Goal: Transaction & Acquisition: Obtain resource

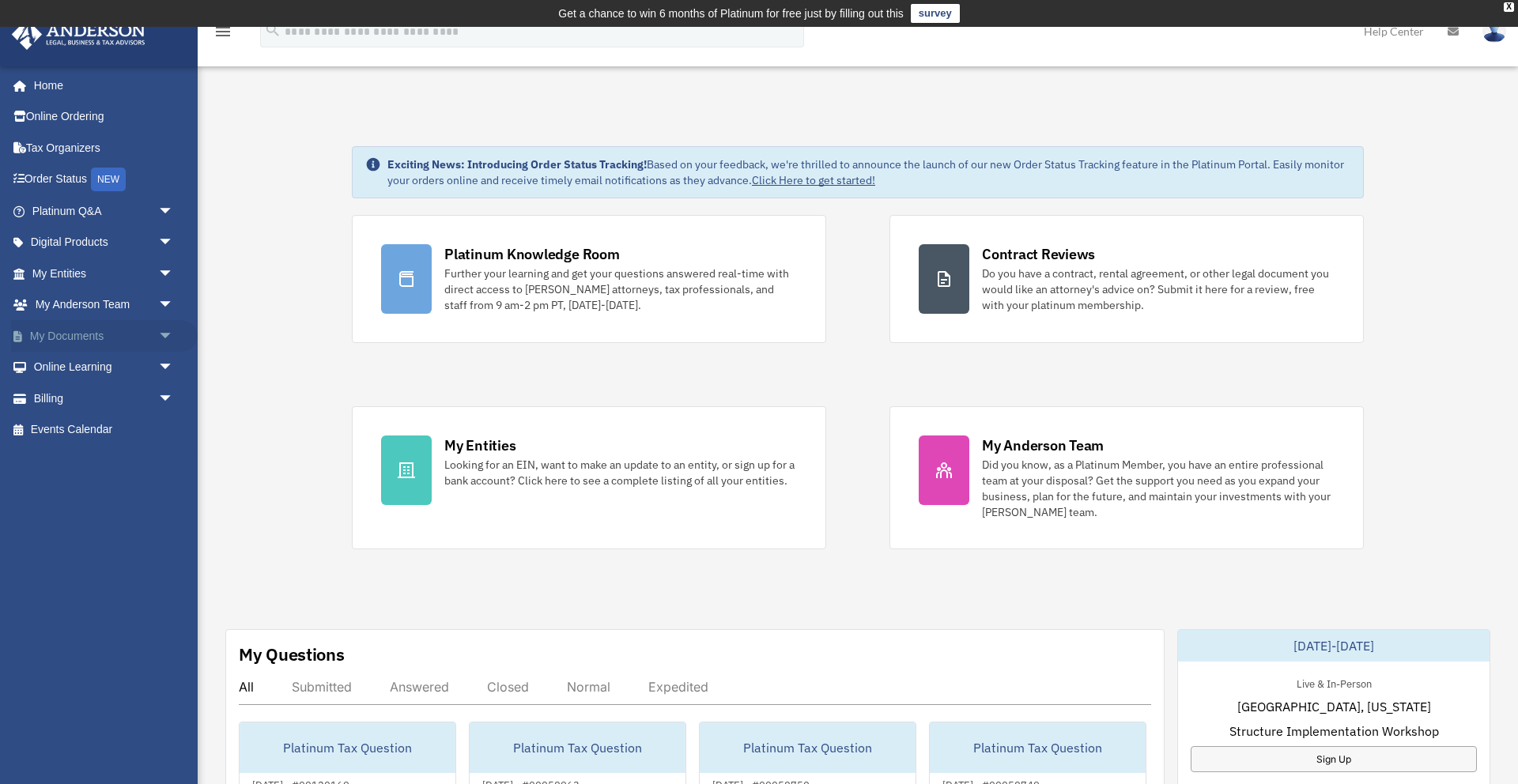
scroll to position [1, 0]
click at [88, 338] on link "My Documents arrow_drop_down" at bounding box center [104, 336] width 186 height 32
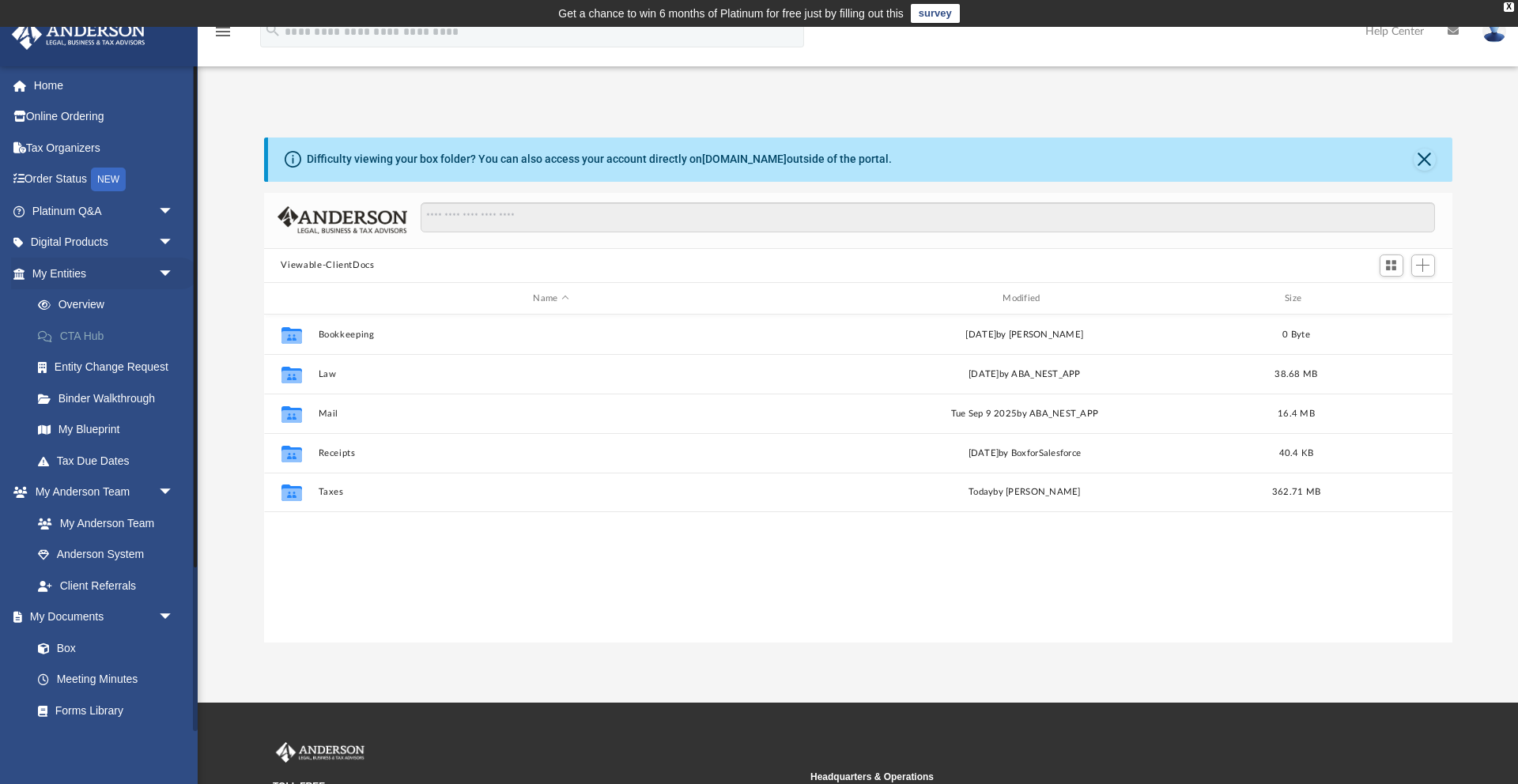
scroll to position [359, 1189]
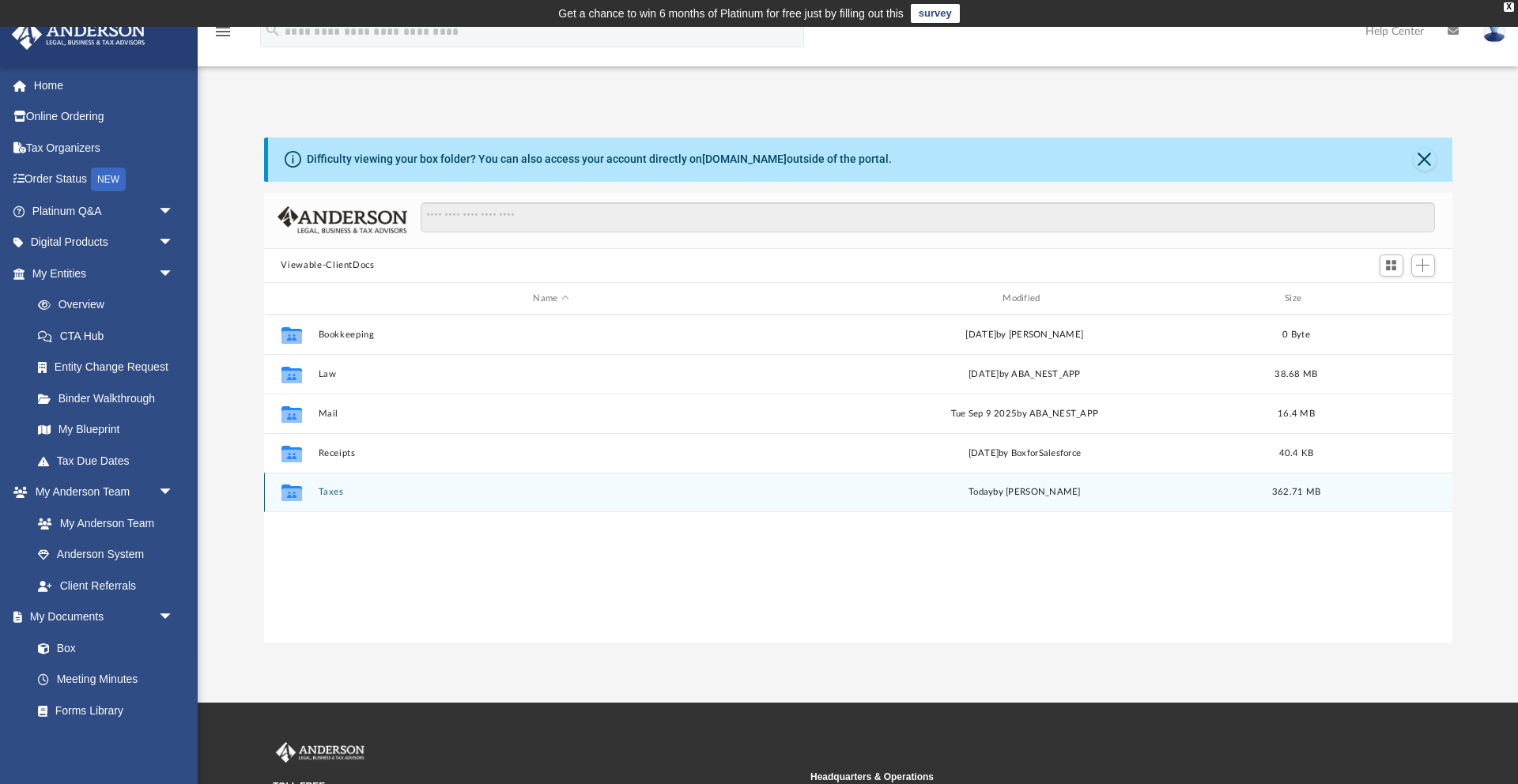
click at [321, 493] on button "Taxes" at bounding box center [551, 493] width 466 height 11
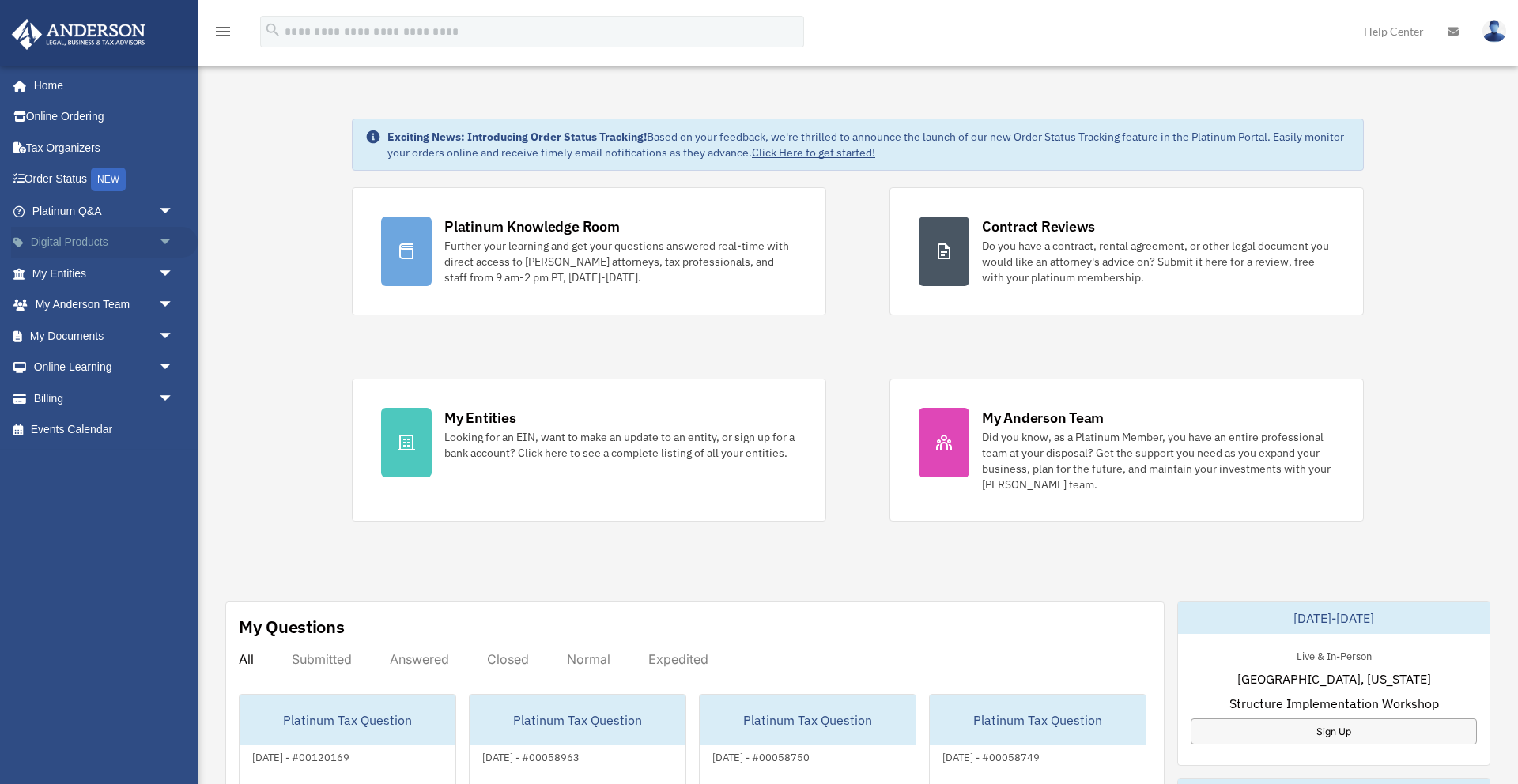
scroll to position [33, 0]
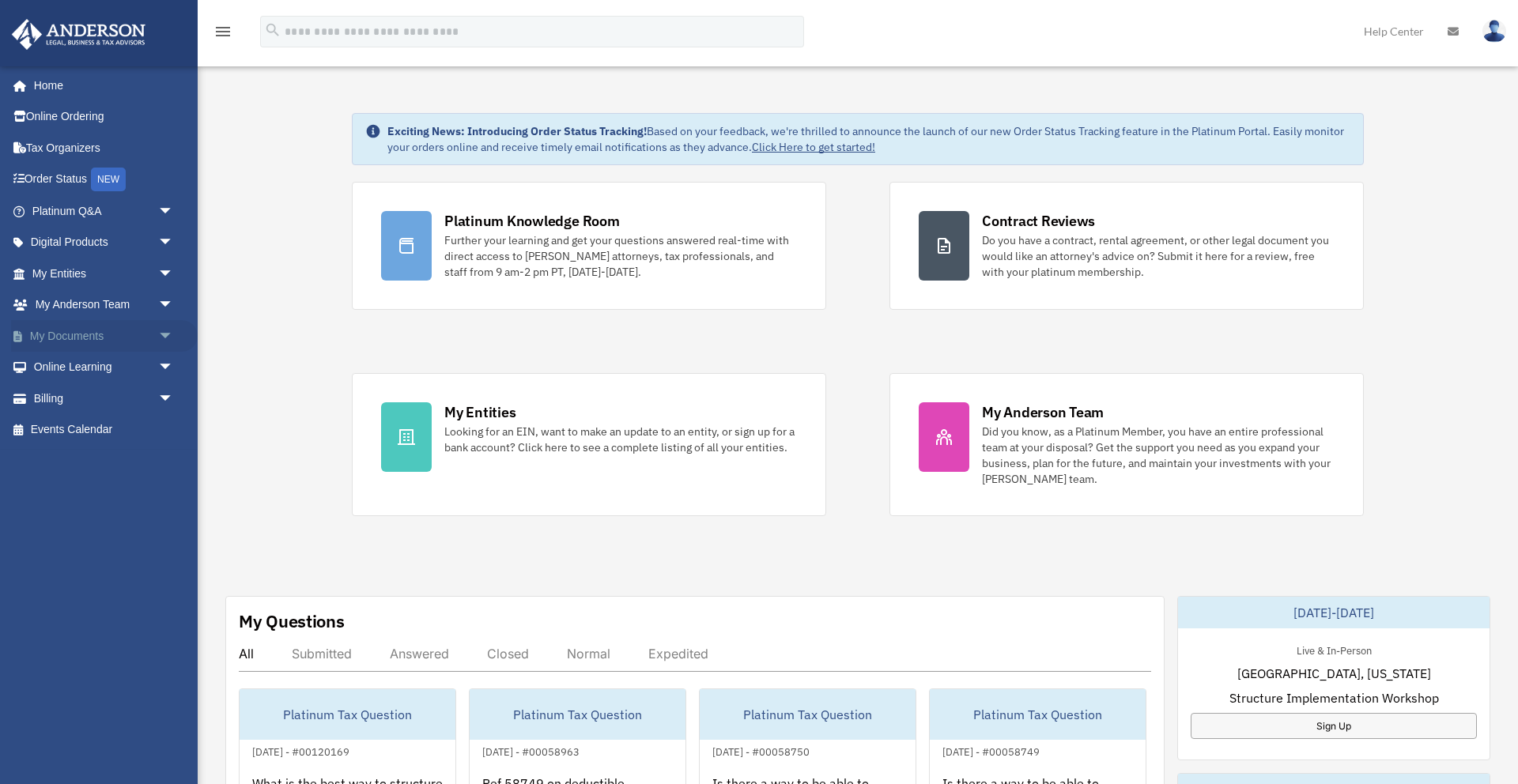
click at [50, 333] on link "My Documents arrow_drop_down" at bounding box center [104, 336] width 186 height 32
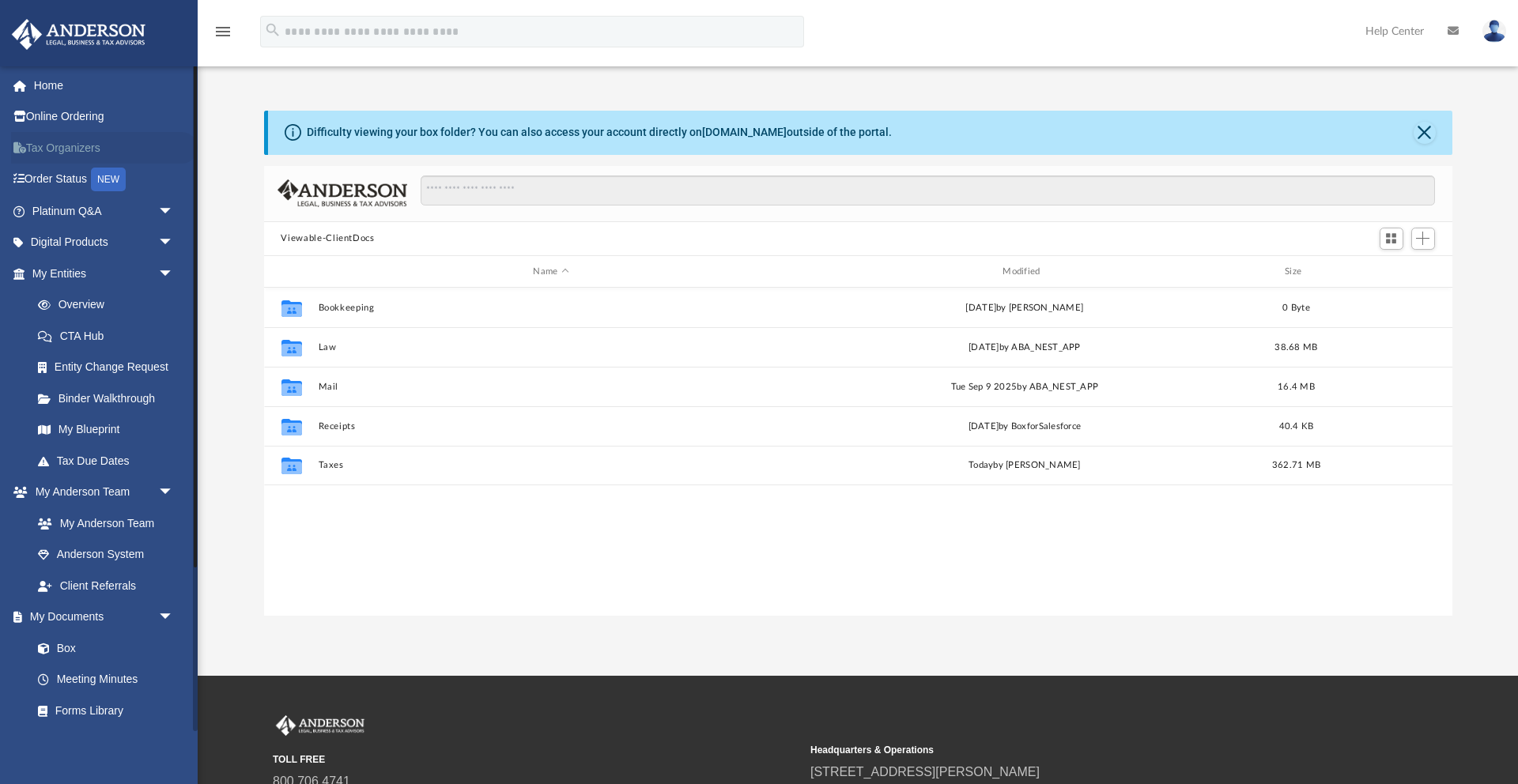
click at [64, 148] on link "Tax Organizers" at bounding box center [104, 147] width 186 height 32
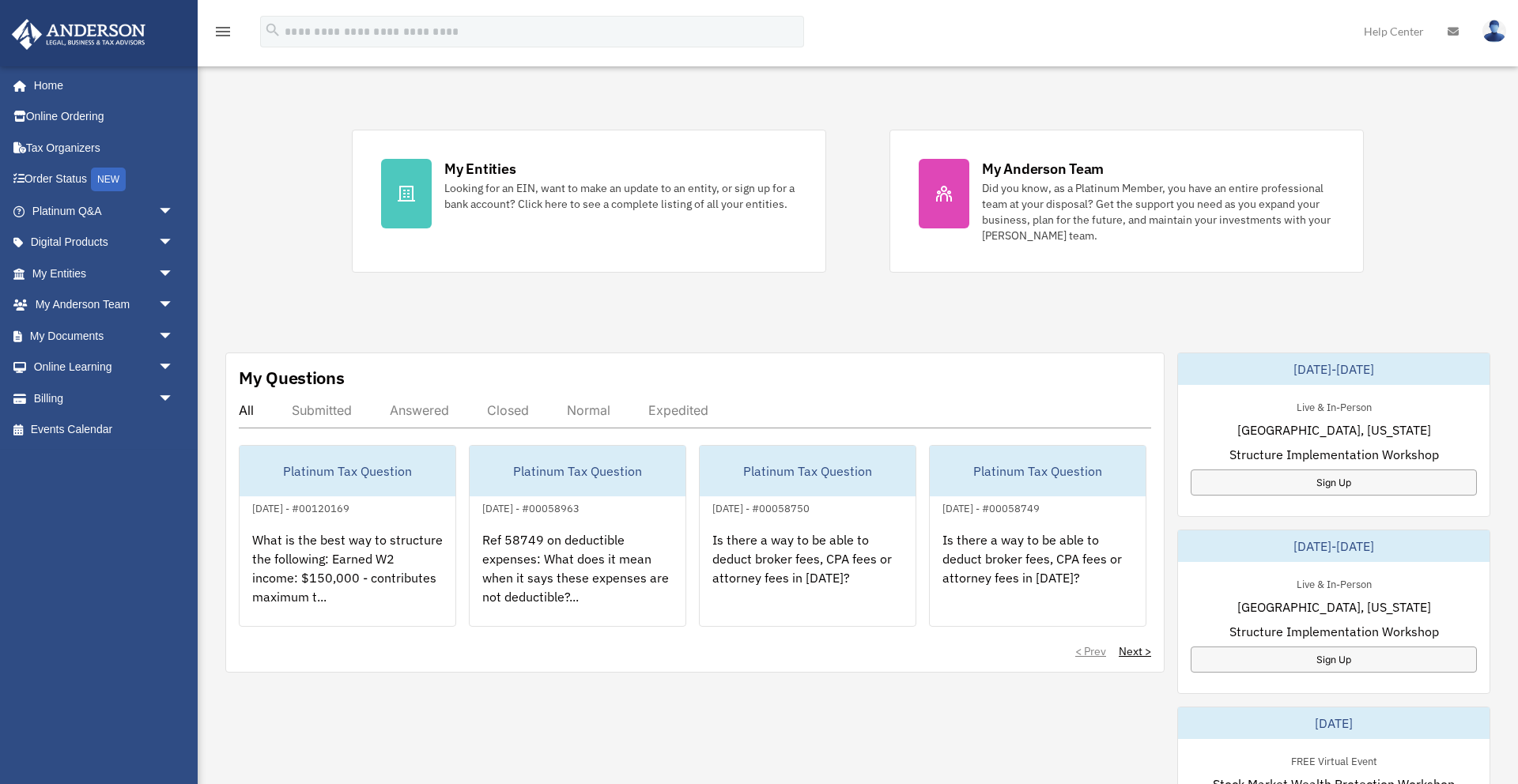
scroll to position [277, 0]
click at [59, 338] on link "My Documents arrow_drop_down" at bounding box center [104, 336] width 186 height 32
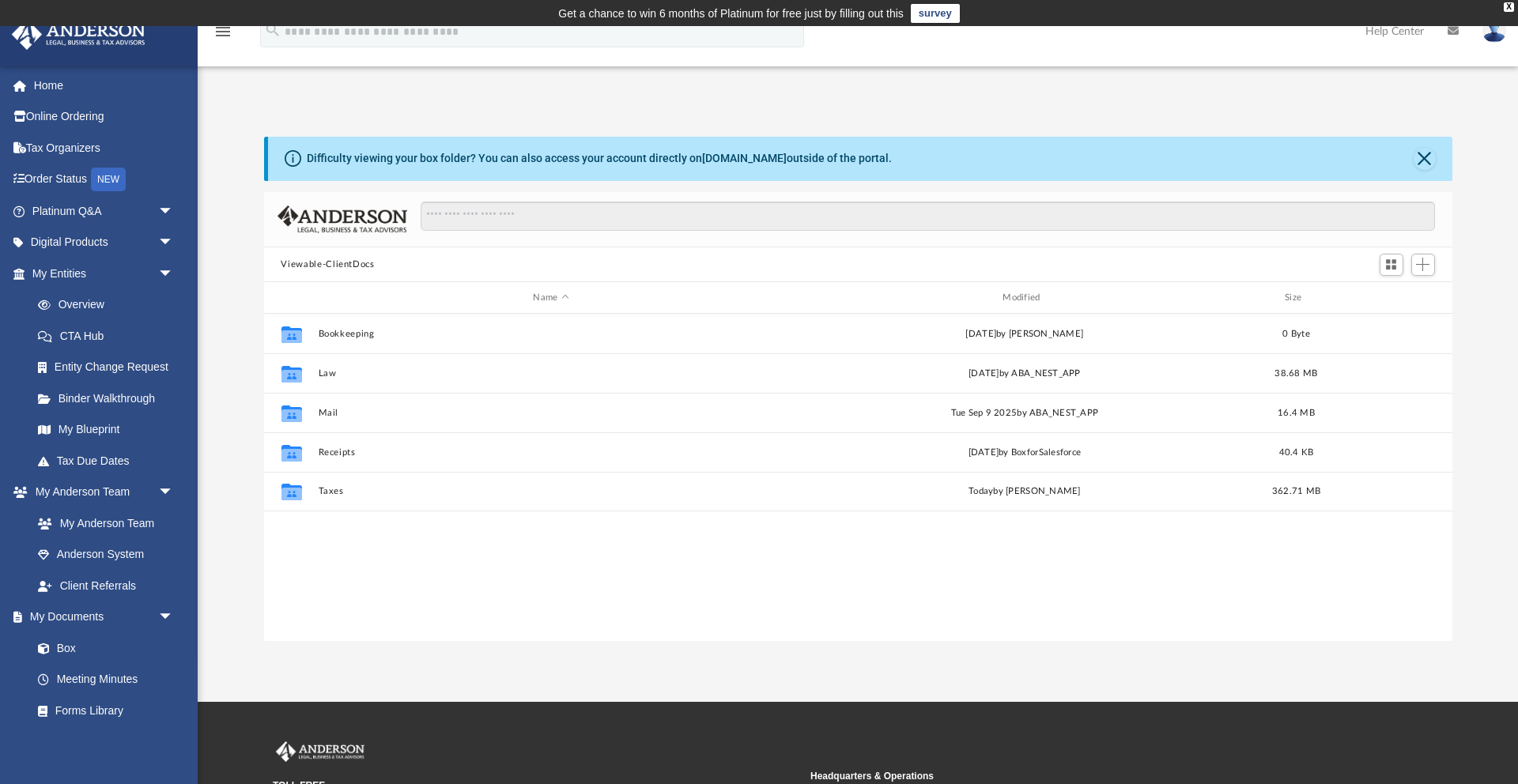
scroll to position [359, 1189]
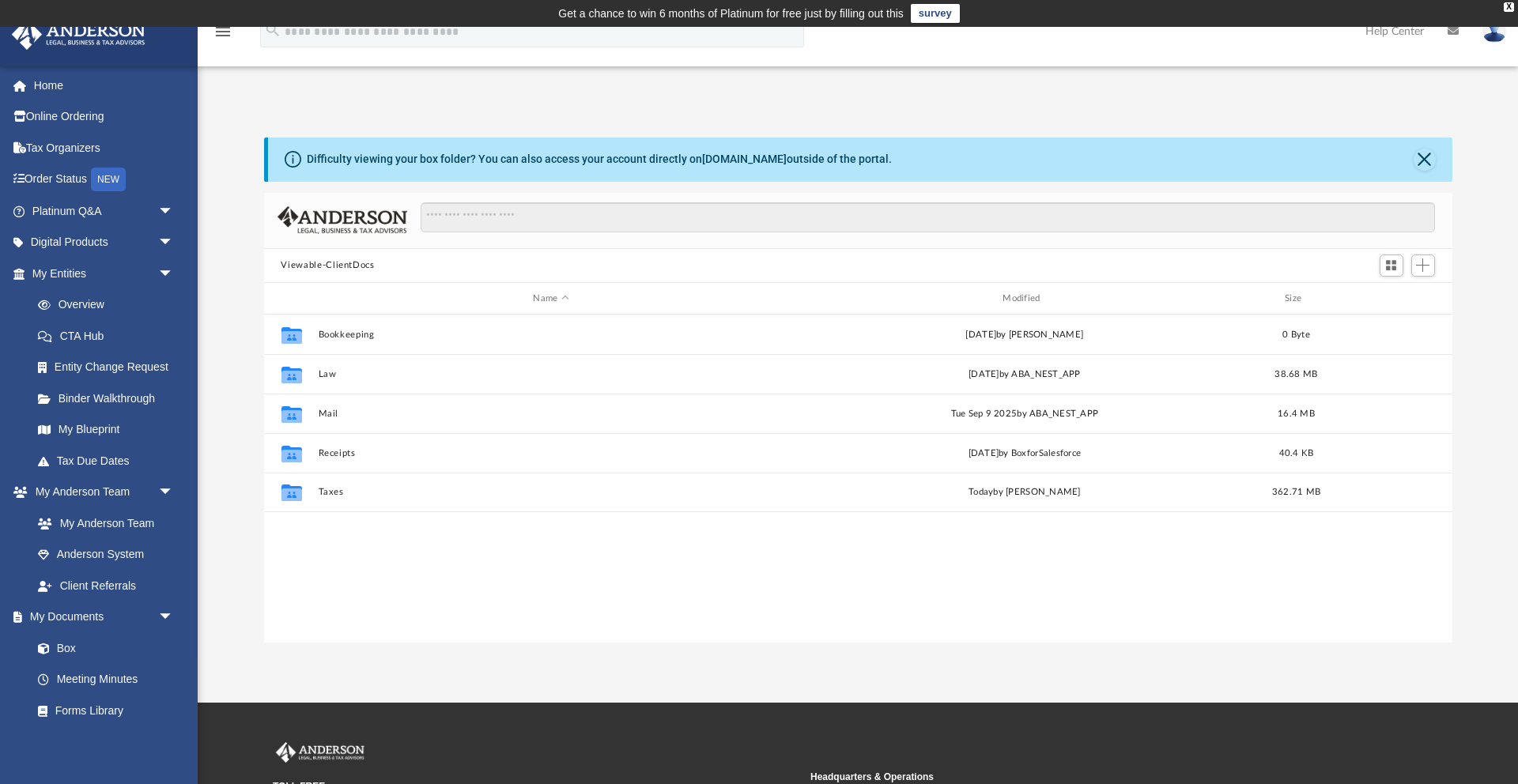
click at [41, 146] on link "Tax Organizers" at bounding box center [104, 147] width 186 height 32
click at [80, 712] on link "Forms Library" at bounding box center [110, 708] width 176 height 32
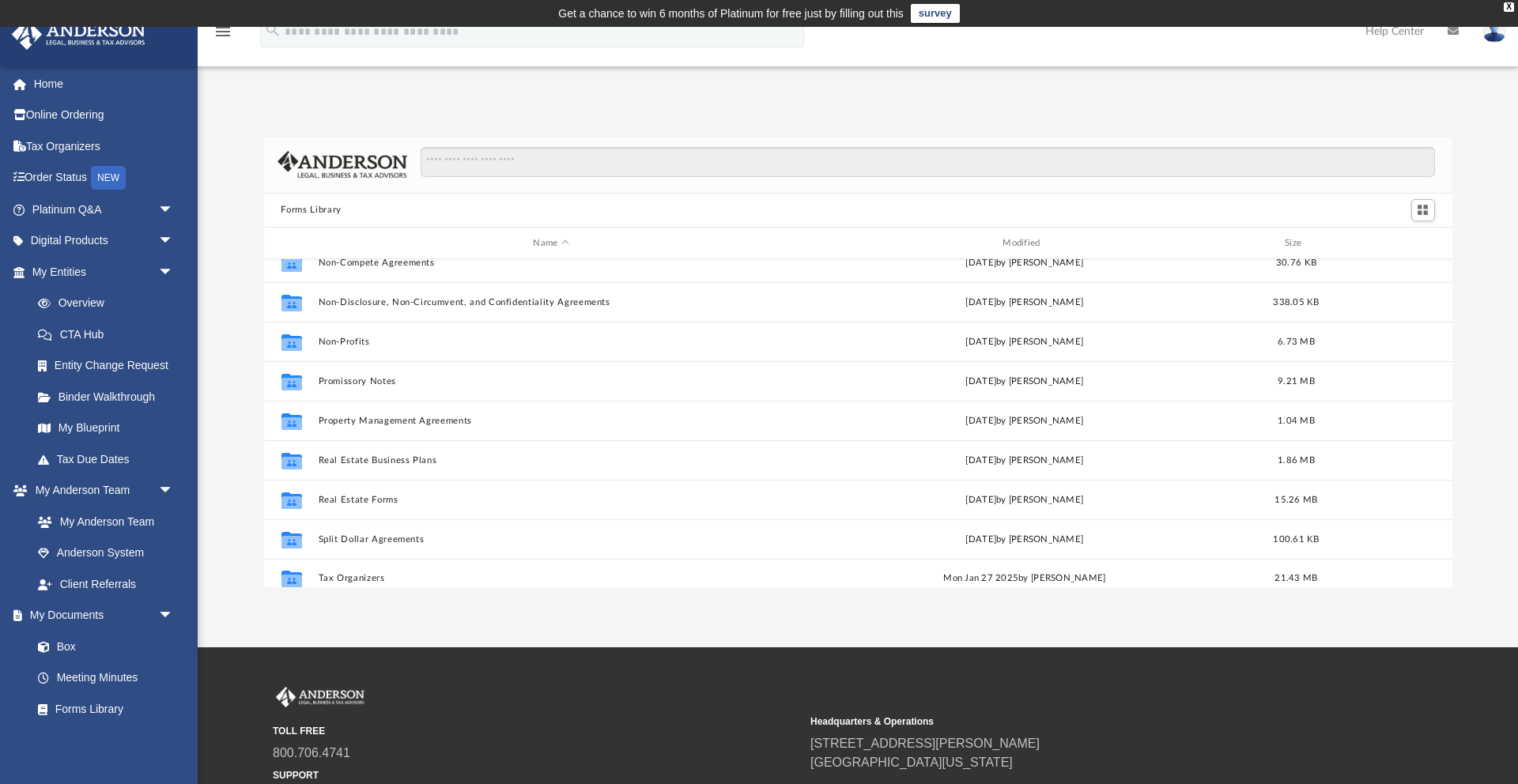
scroll to position [857, 0]
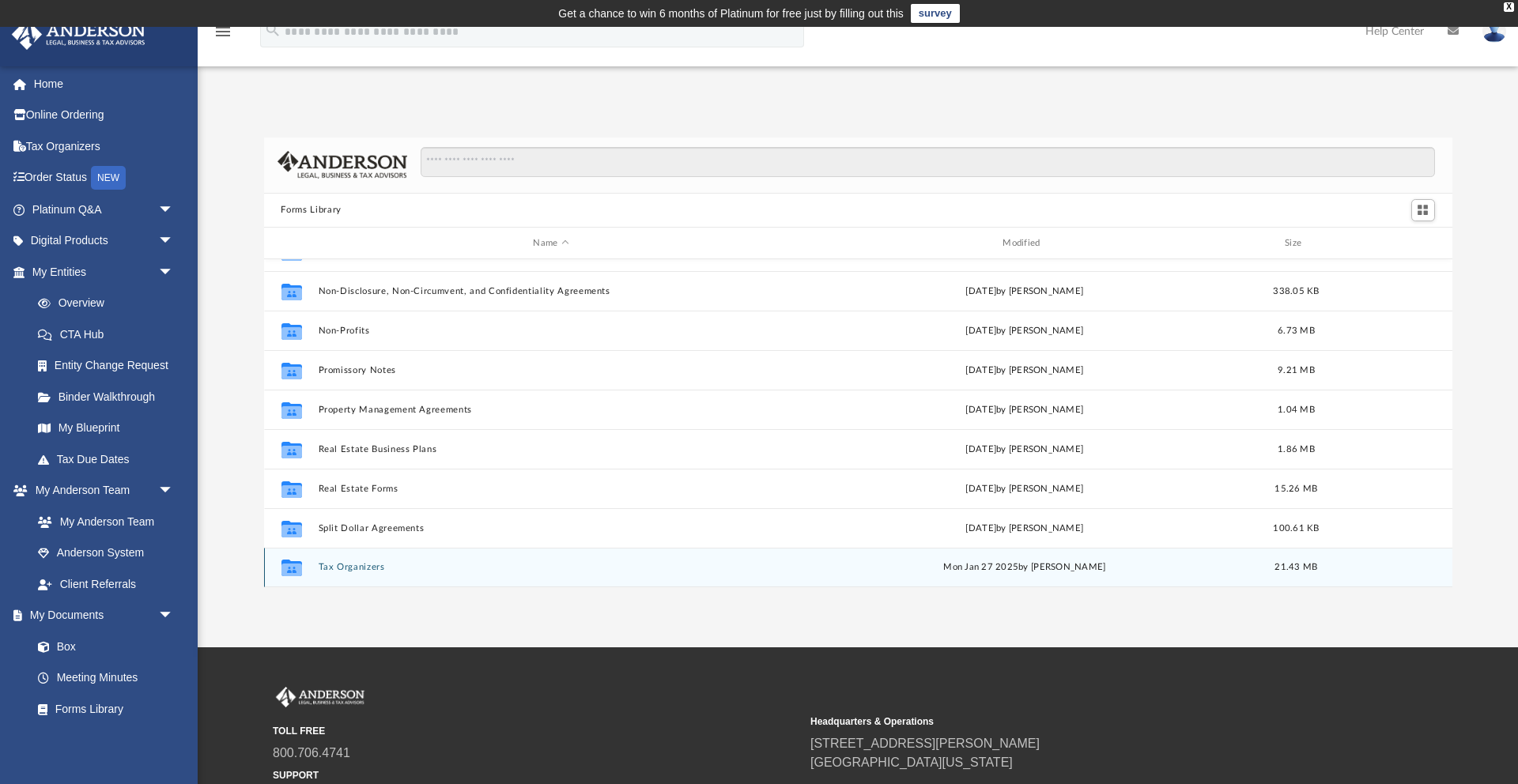
click at [335, 564] on button "Tax Organizers" at bounding box center [551, 568] width 466 height 11
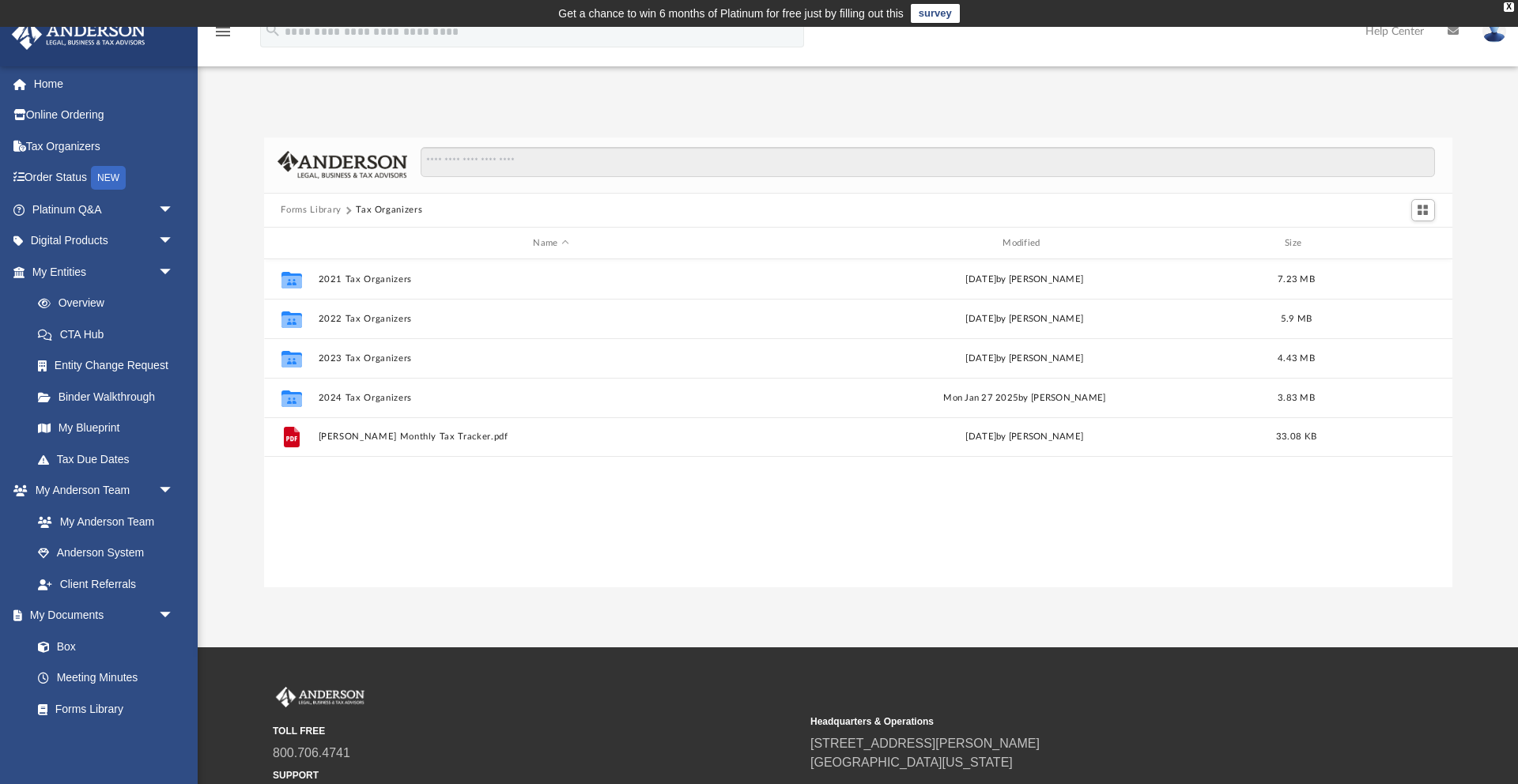
scroll to position [0, 0]
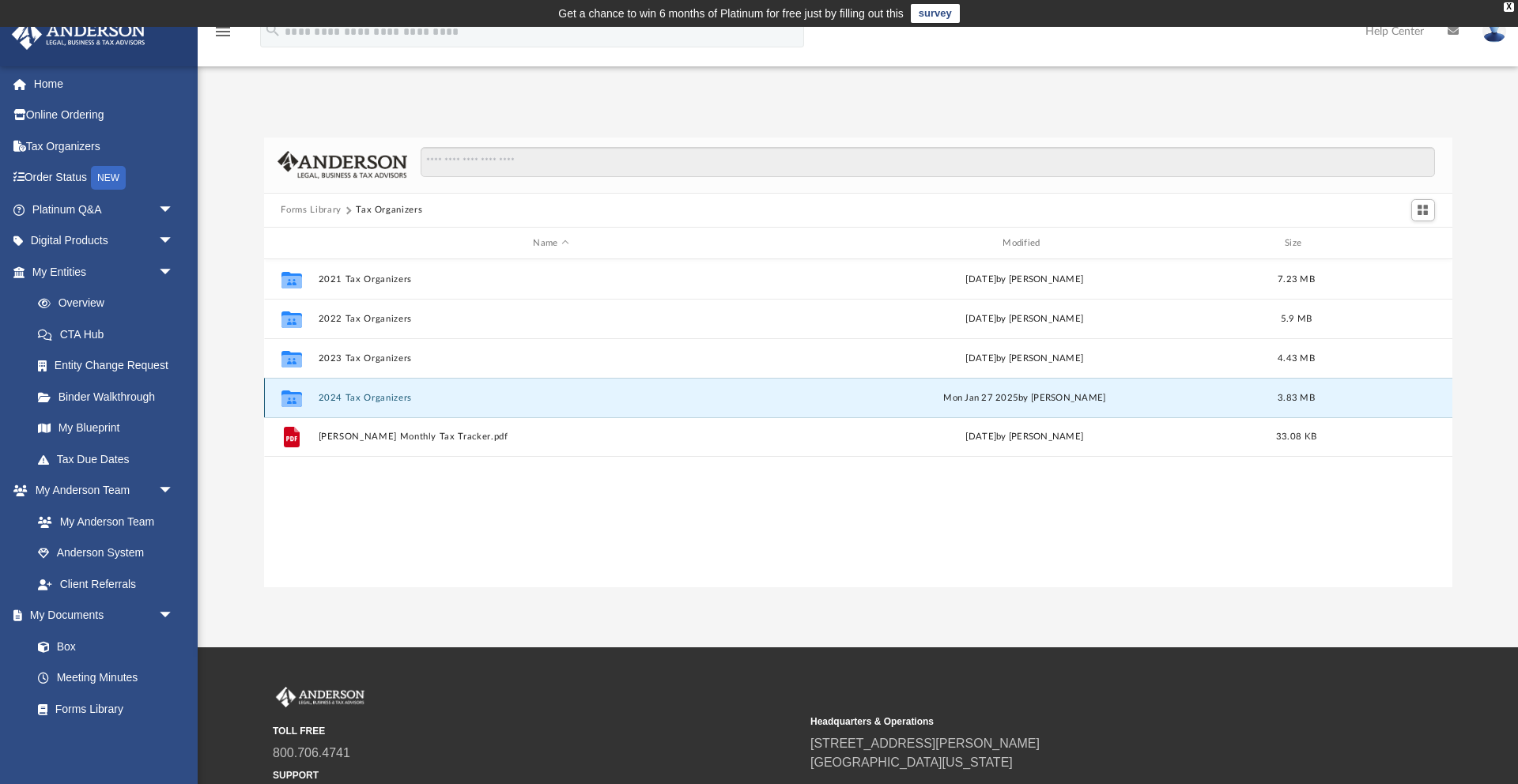
click at [347, 400] on button "2024 Tax Organizers" at bounding box center [551, 398] width 466 height 11
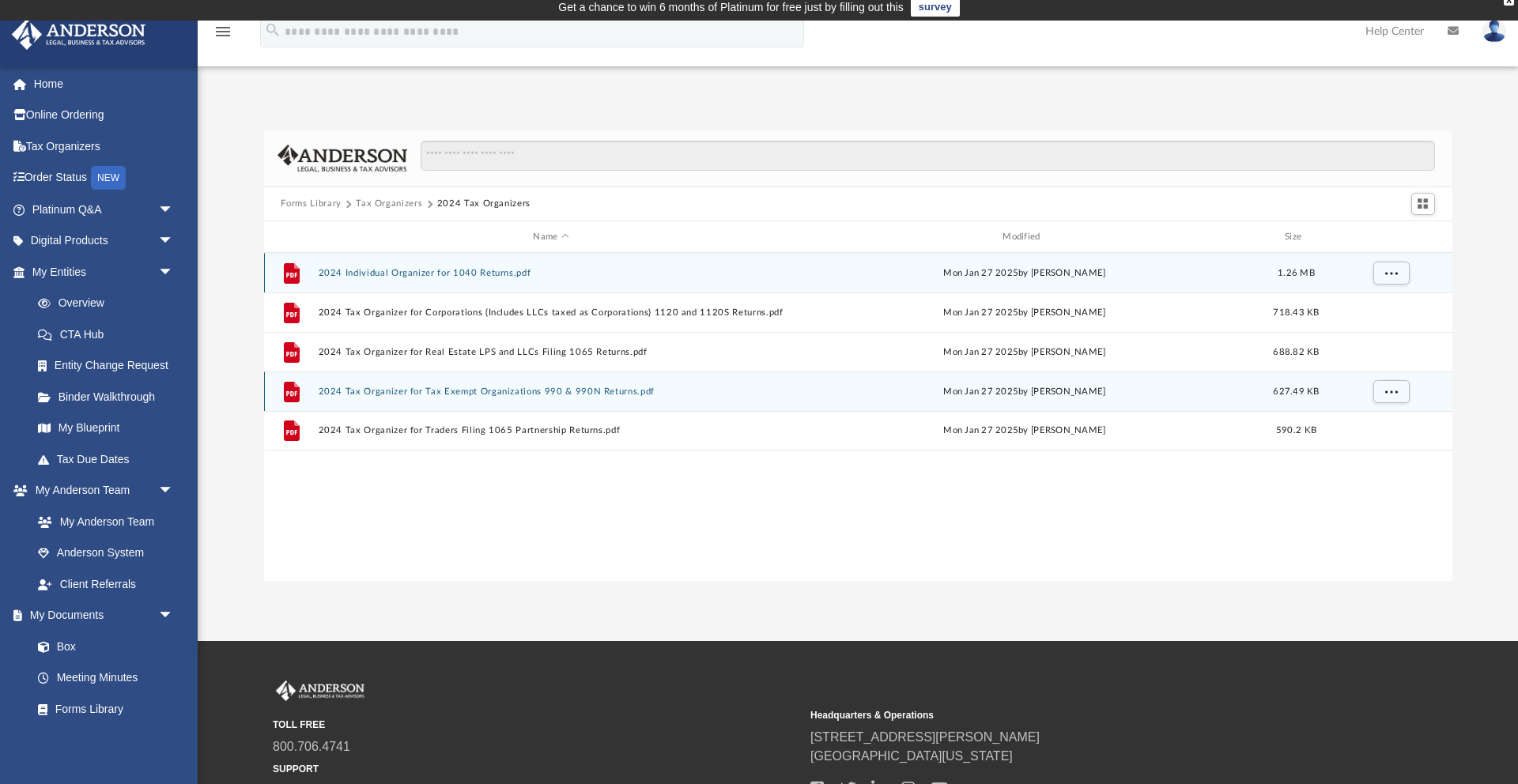
scroll to position [7, 0]
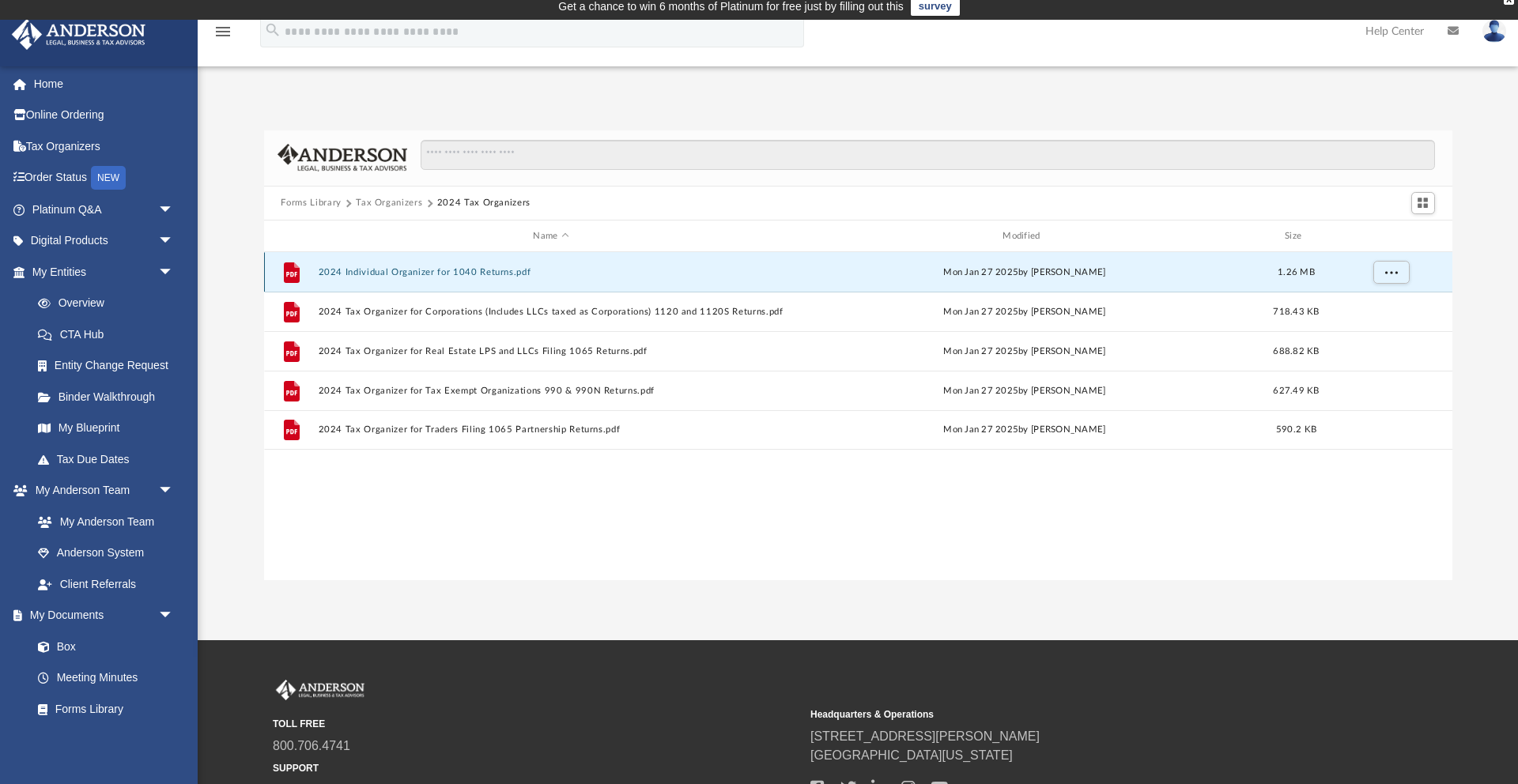
click at [373, 269] on button "2024 Individual Organizer for 1040 Returns.pdf" at bounding box center [551, 272] width 466 height 11
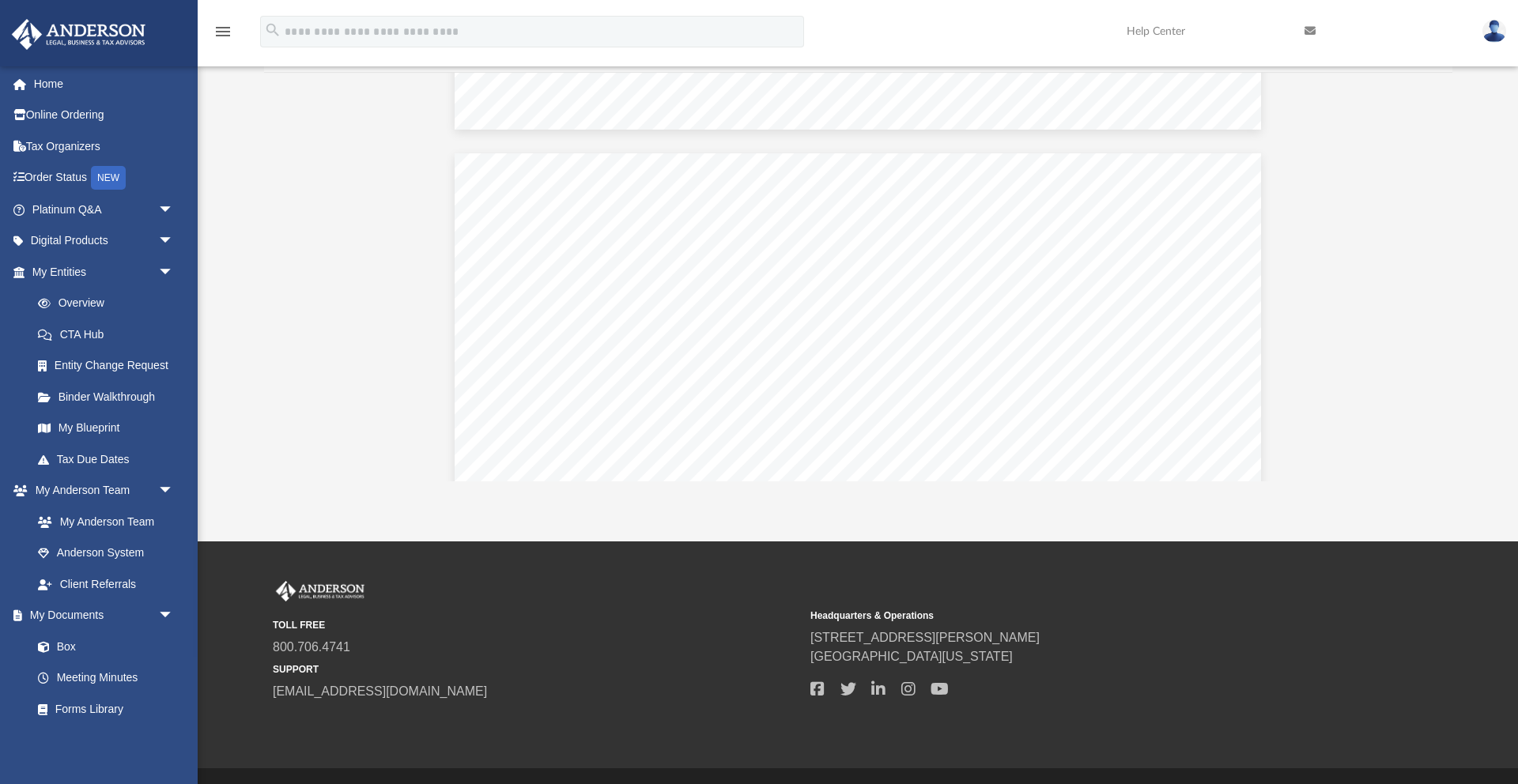
scroll to position [120, 0]
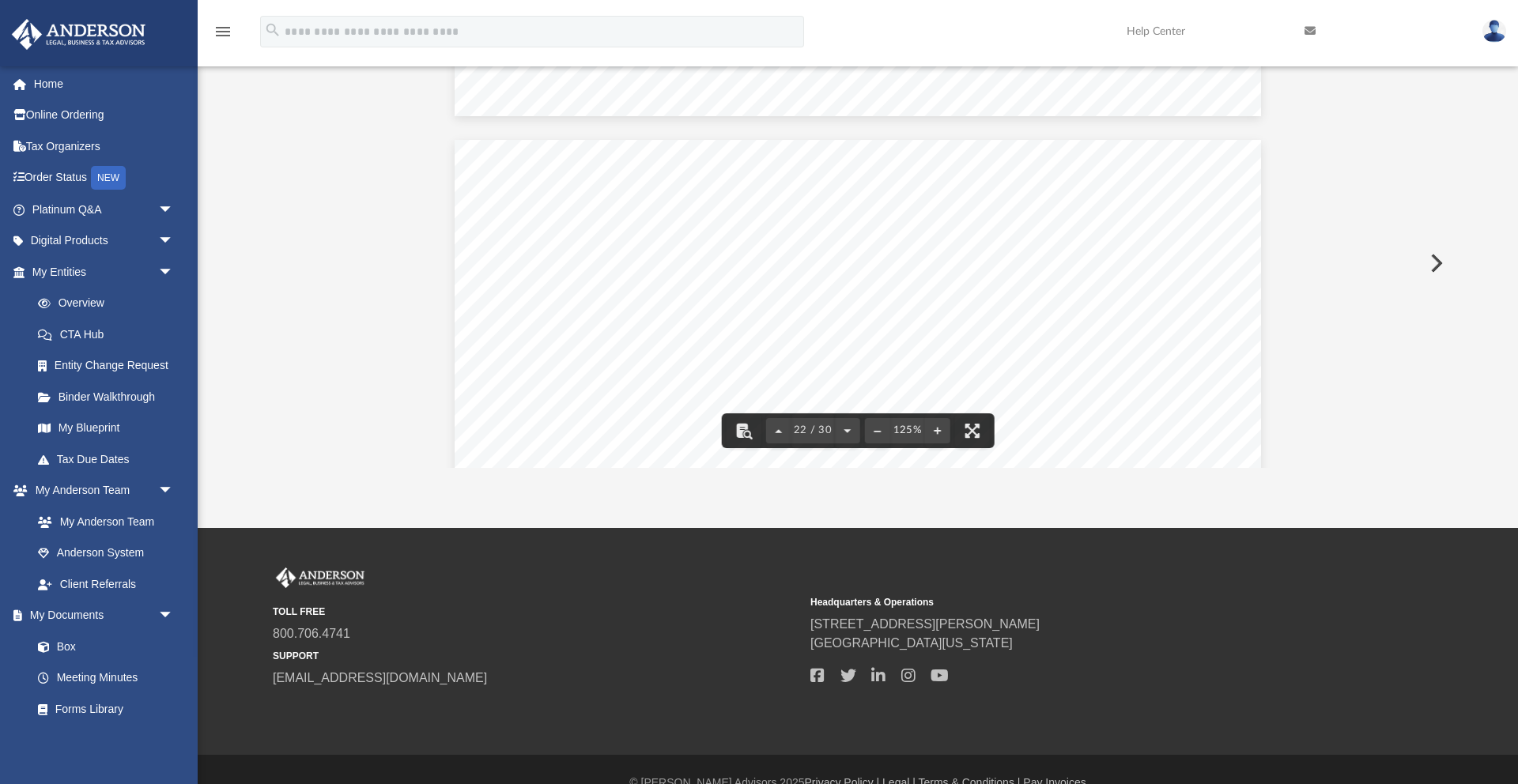
click at [652, 296] on div "A n d e r s o n A d v i s o r s . c o m | 8 0 0 . 7 0 6 . 4 7 4 1 | N e v a d a…" at bounding box center [857, 661] width 806 height 1043
click at [617, 281] on span "Ownership percentage if not 100%" at bounding box center [591, 286] width 180 height 12
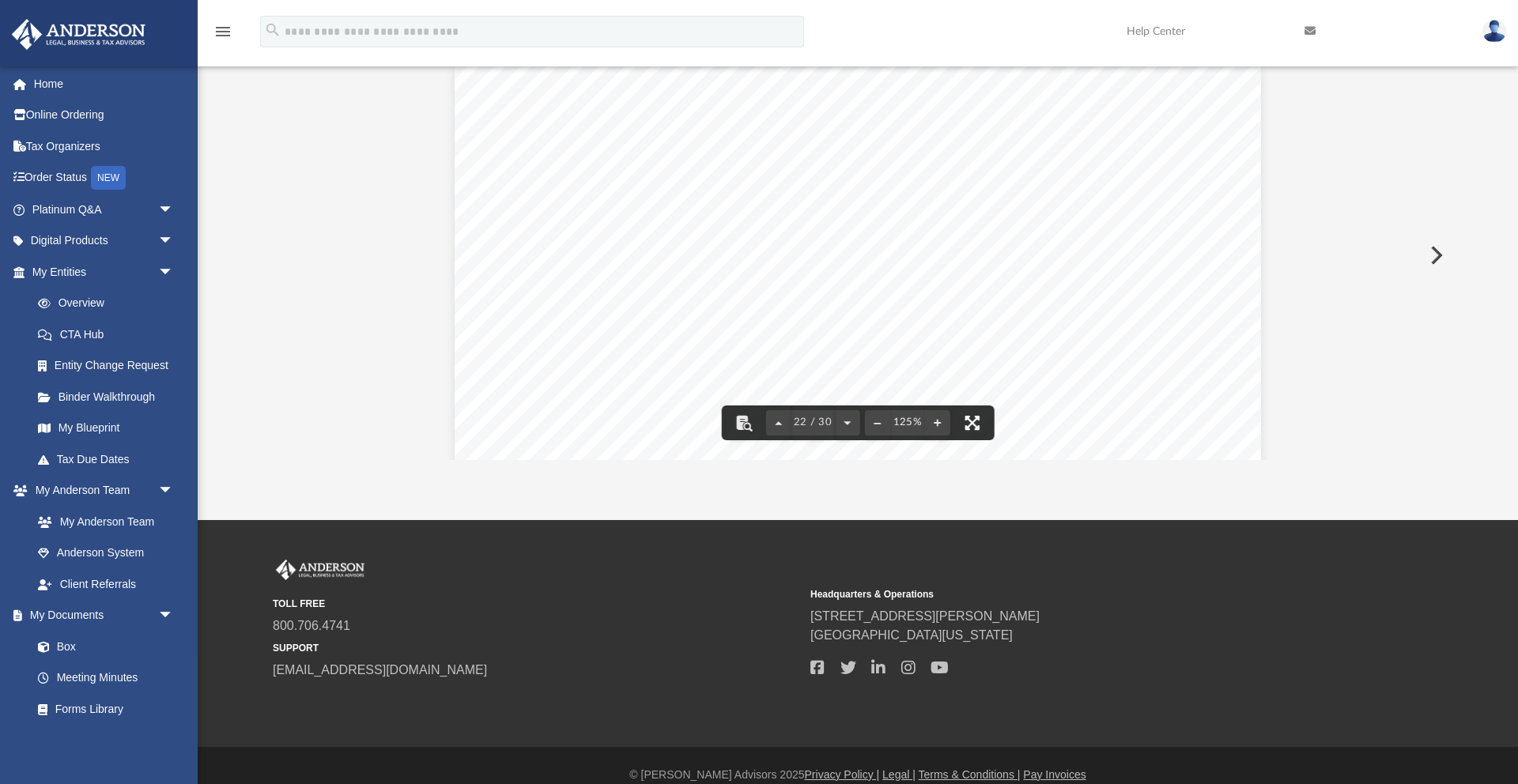
click at [963, 433] on button "File preview" at bounding box center [971, 423] width 35 height 35
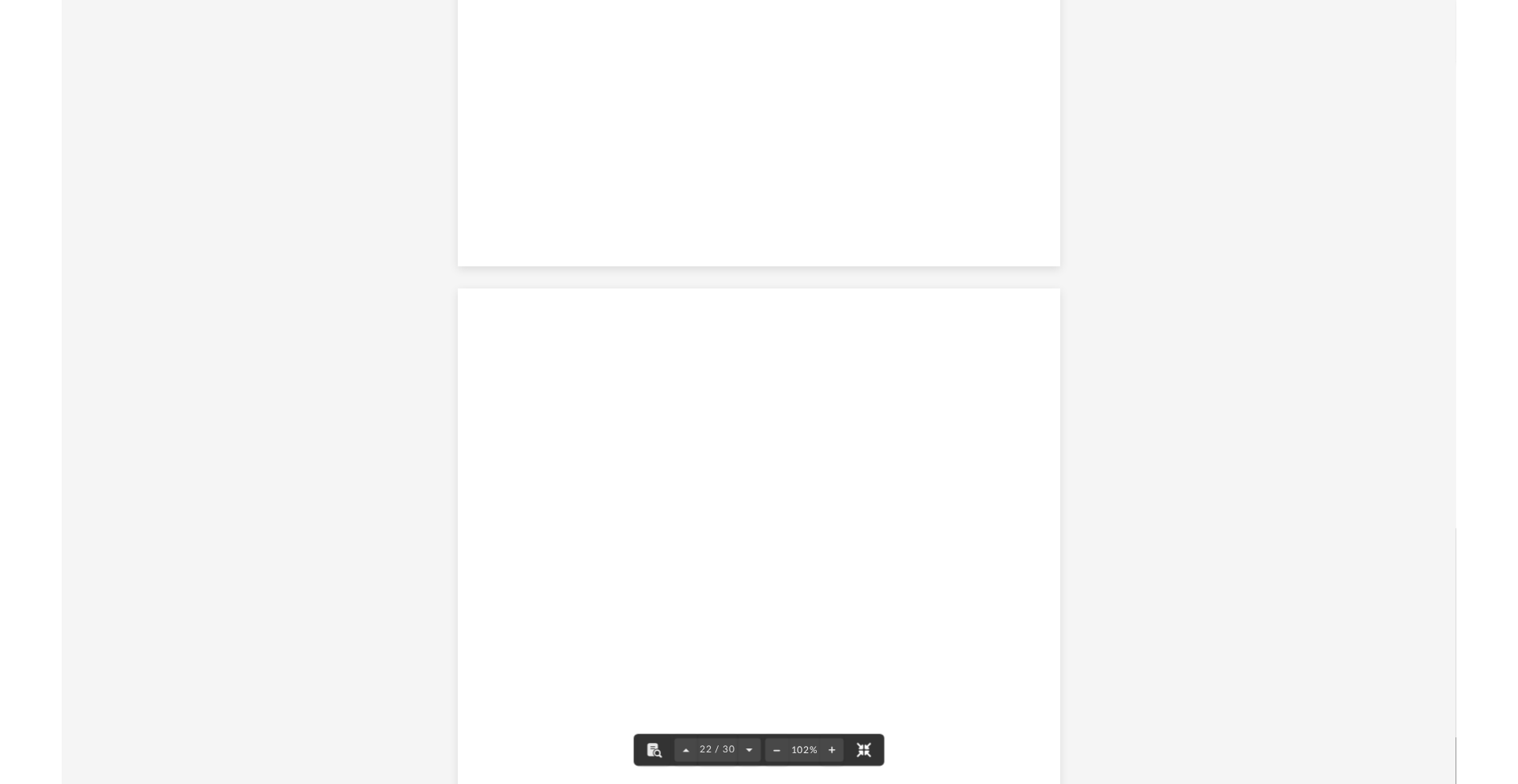
scroll to position [18341, 0]
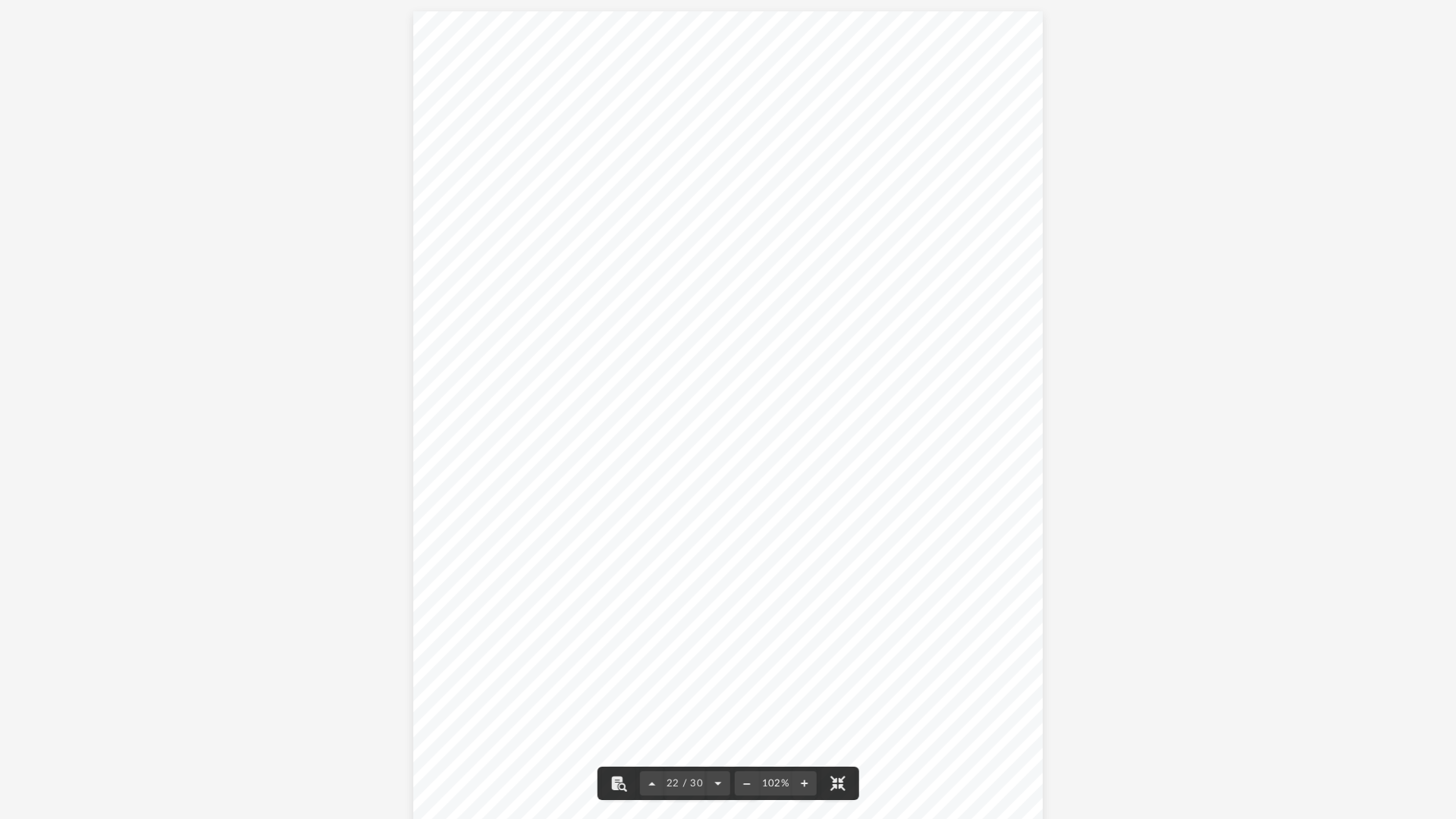
click at [1004, 77] on div "A n d e r s o n A d v i s o r s . c o m | 8 0 0 . 7 0 6 . 4 7 4 1 | N e v a d a…" at bounding box center [729, 419] width 630 height 815
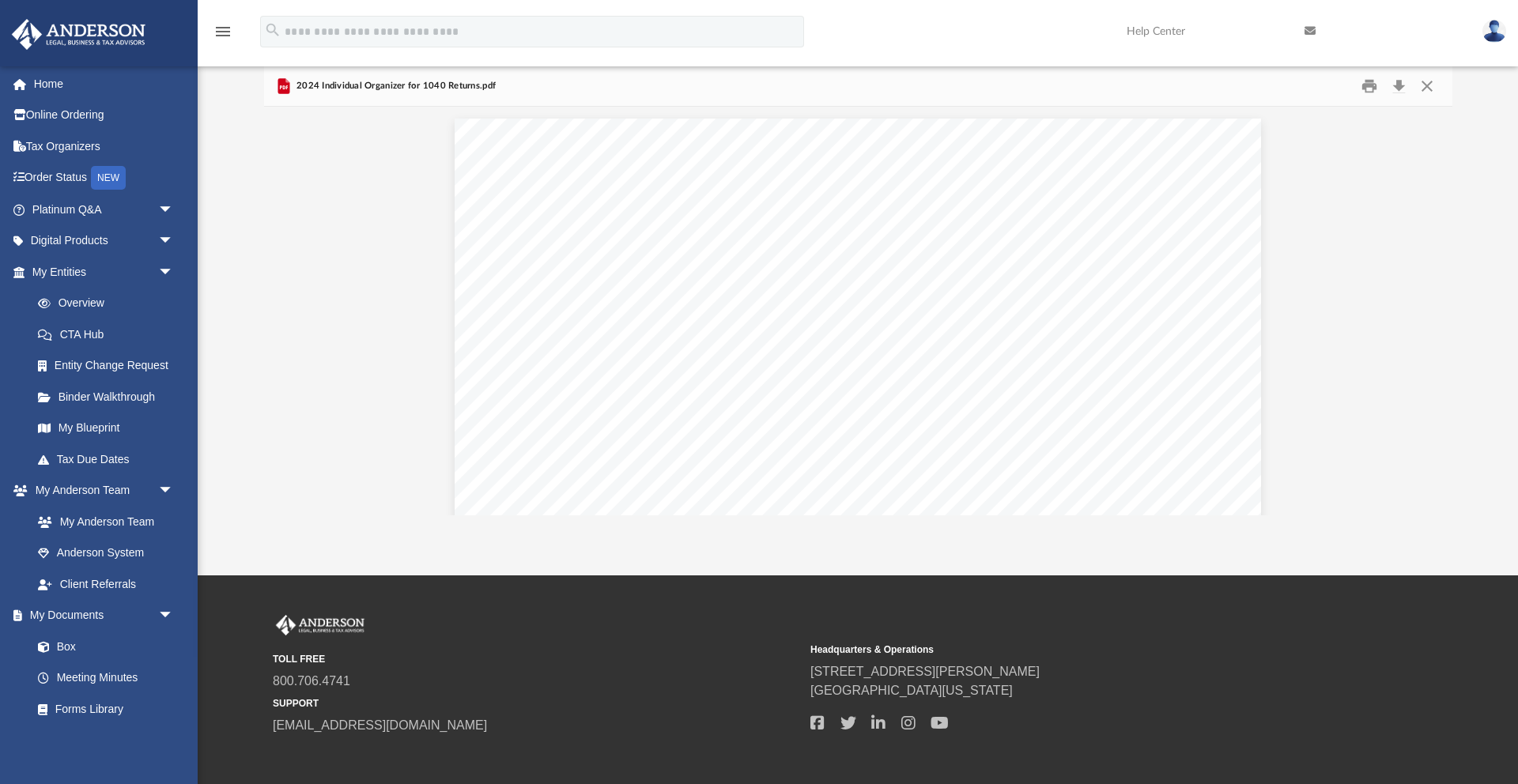
scroll to position [359, 1189]
click at [1401, 84] on button "Download" at bounding box center [1399, 85] width 28 height 24
